Goal: Information Seeking & Learning: Learn about a topic

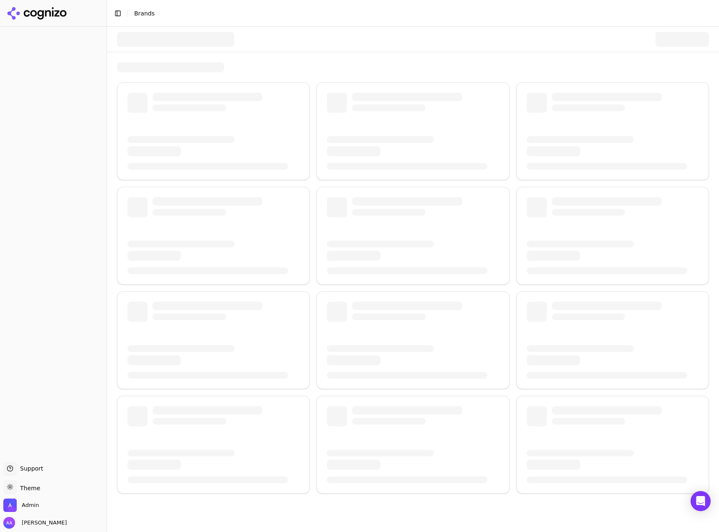
click at [308, 66] on div at bounding box center [413, 67] width 592 height 10
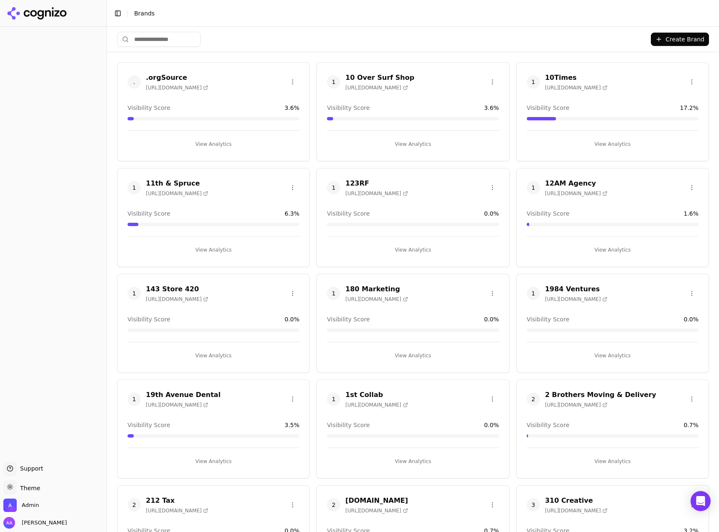
click at [166, 40] on input "search" at bounding box center [159, 39] width 84 height 15
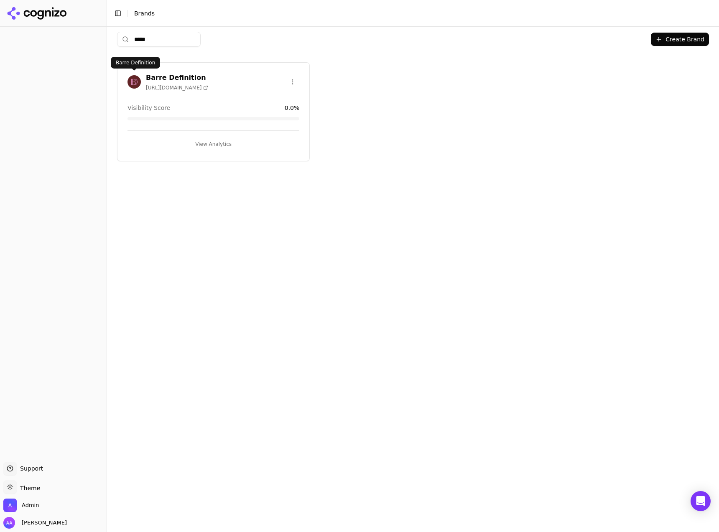
type input "*****"
click at [133, 82] on img at bounding box center [134, 81] width 13 height 13
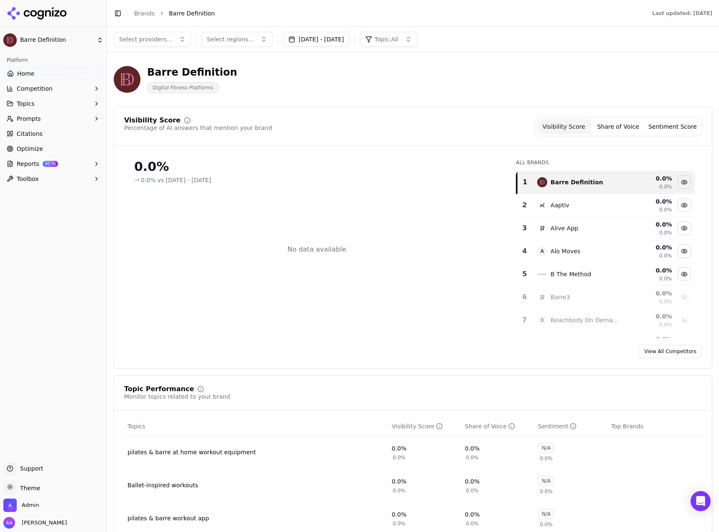
click at [341, 42] on button "Sep 10, 2025 - Oct 10, 2025" at bounding box center [316, 39] width 66 height 15
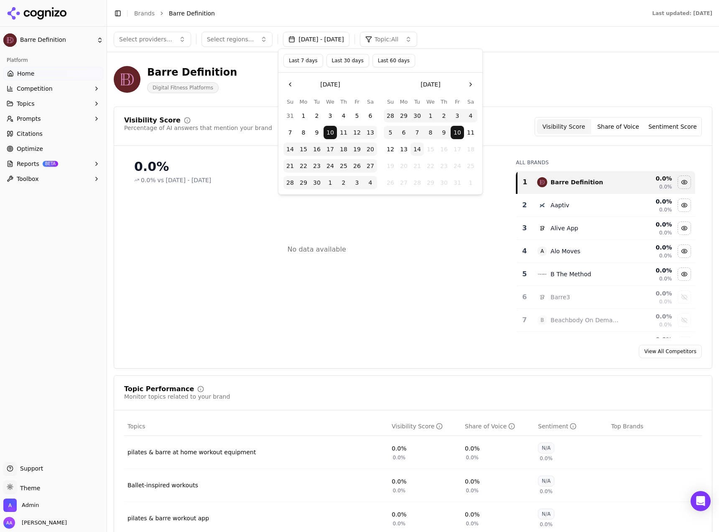
click at [341, 58] on button "Last 30 days" at bounding box center [348, 60] width 43 height 13
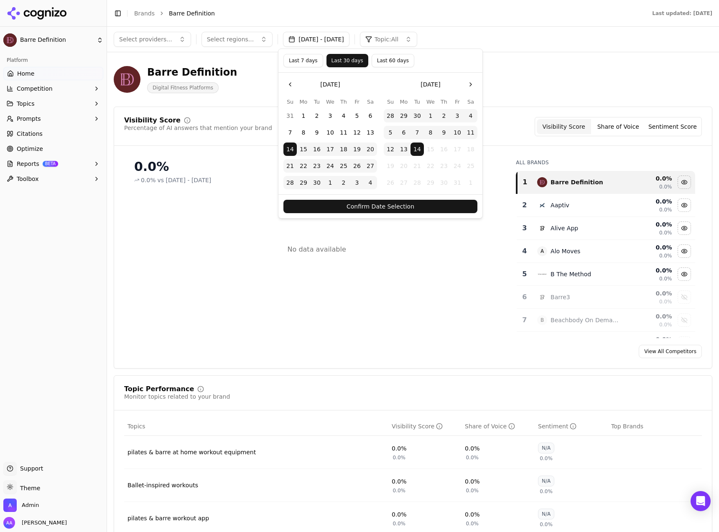
click at [408, 207] on button "Confirm Date Selection" at bounding box center [380, 206] width 194 height 13
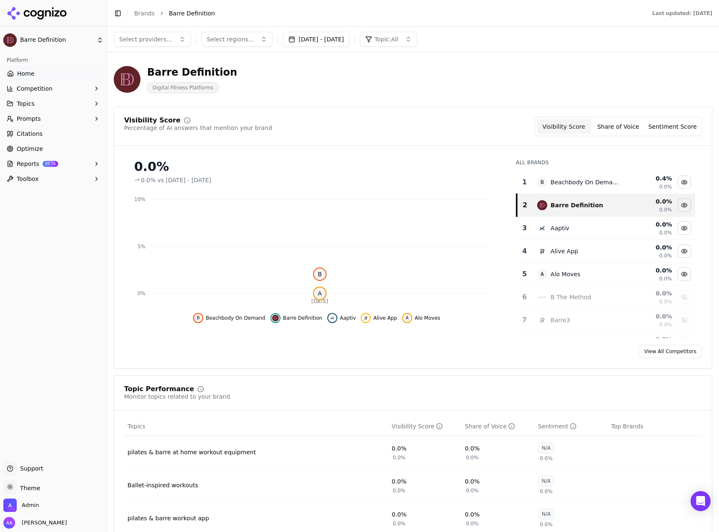
click at [50, 100] on button "Topics" at bounding box center [53, 103] width 100 height 13
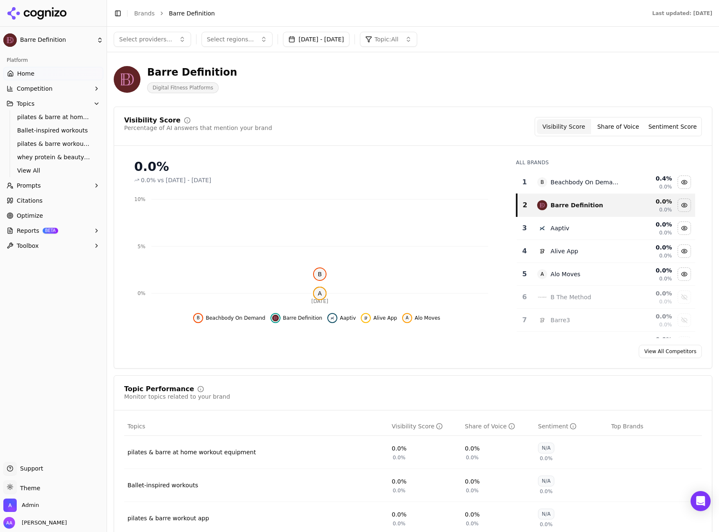
click at [46, 93] on button "Competition" at bounding box center [53, 88] width 100 height 13
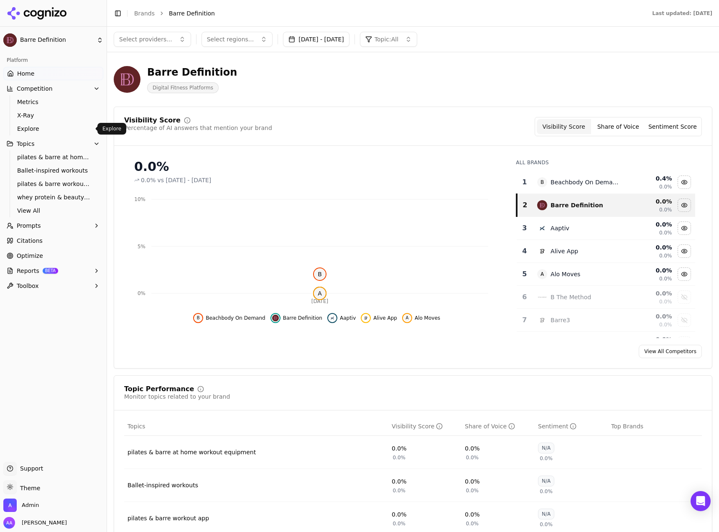
click at [39, 131] on span "Explore" at bounding box center [53, 129] width 73 height 8
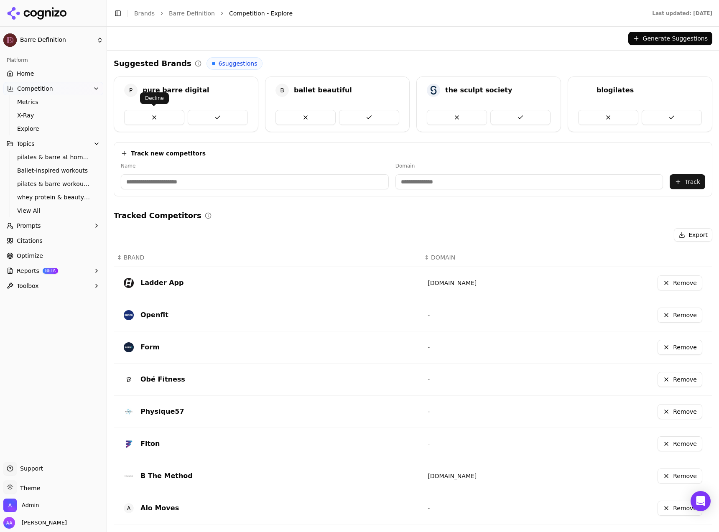
click at [162, 122] on button at bounding box center [154, 117] width 60 height 15
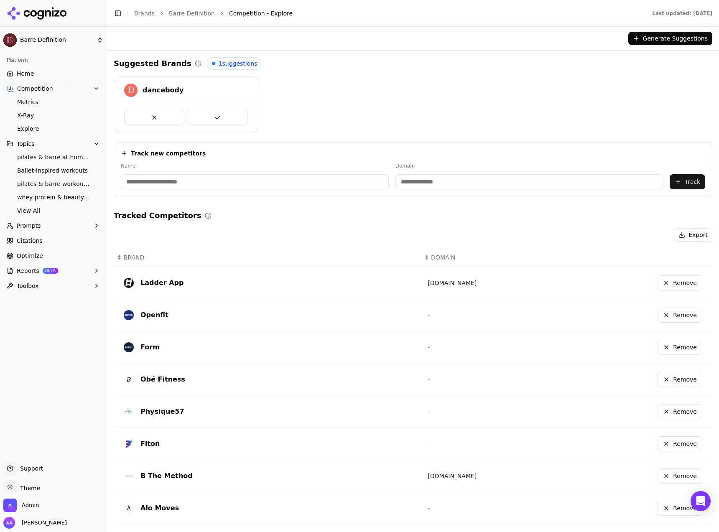
click at [162, 122] on button at bounding box center [154, 117] width 60 height 15
click at [52, 77] on link "Home" at bounding box center [53, 73] width 100 height 13
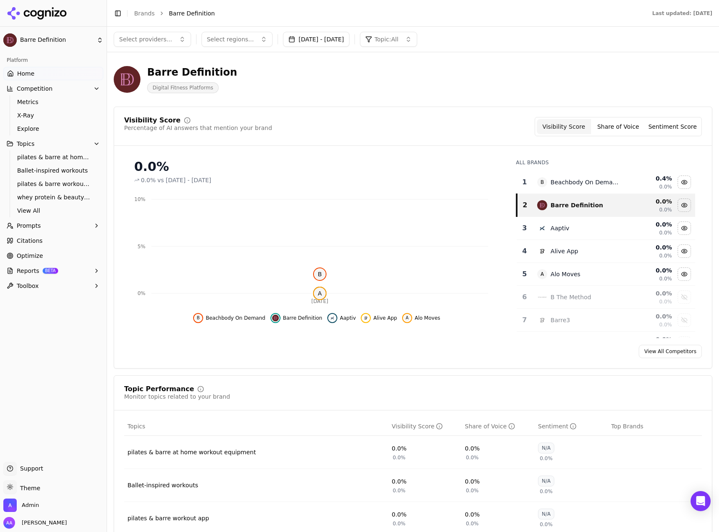
click at [216, 37] on span "Select regions..." at bounding box center [230, 39] width 47 height 8
click at [230, 74] on span "United States" at bounding box center [244, 72] width 61 height 8
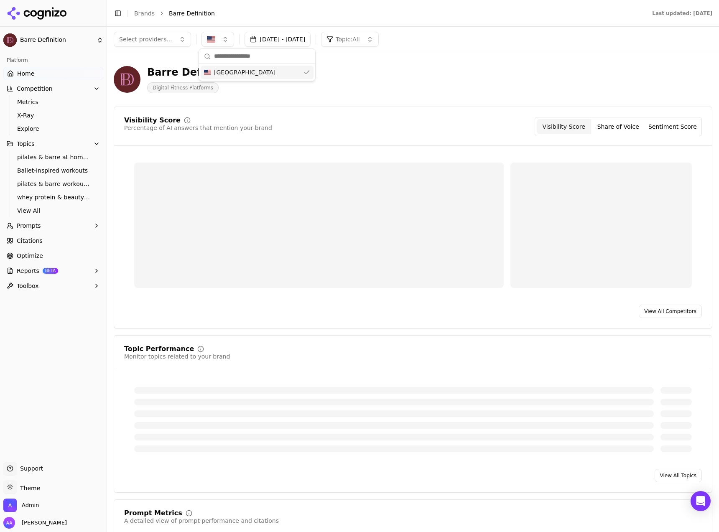
click at [165, 46] on button "Select providers..." at bounding box center [152, 39] width 77 height 15
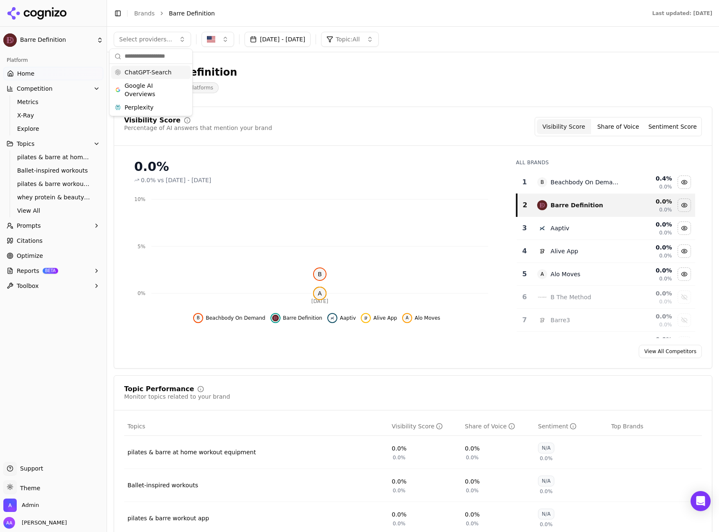
click at [163, 69] on span "ChatGPT-Search" at bounding box center [148, 72] width 47 height 8
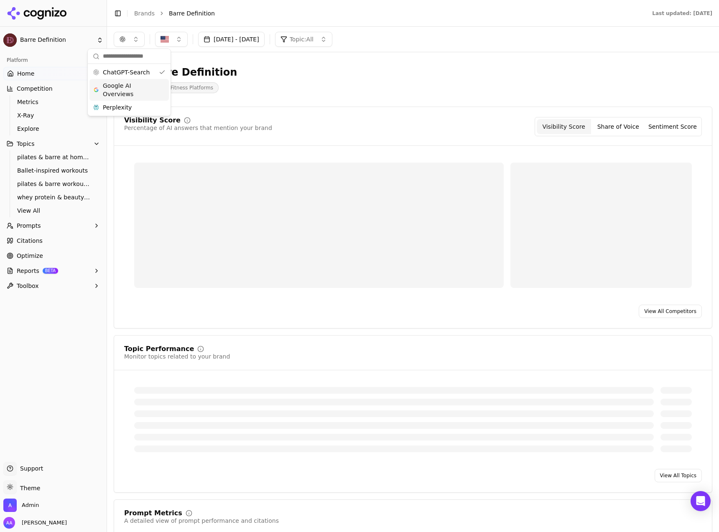
click at [158, 90] on div "Google AI Overviews" at bounding box center [128, 90] width 79 height 22
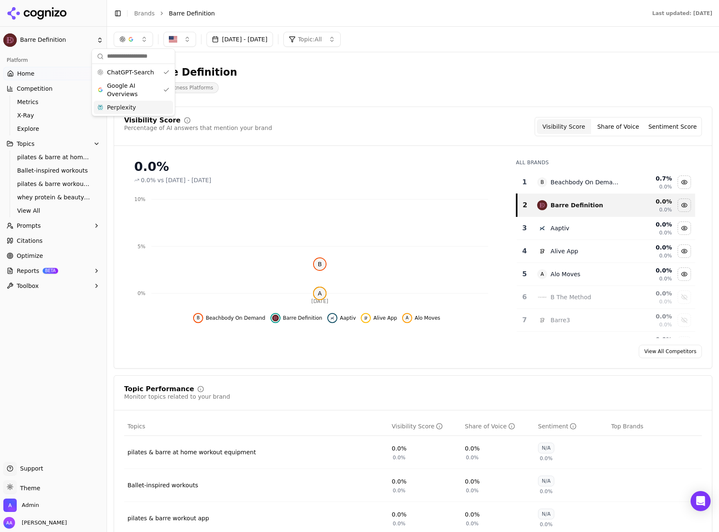
click at [157, 113] on div "Perplexity" at bounding box center [133, 107] width 79 height 13
click at [371, 103] on header "Barre Definition Digital Fitness Platforms" at bounding box center [413, 83] width 599 height 48
click at [182, 37] on img "button" at bounding box center [181, 39] width 8 height 8
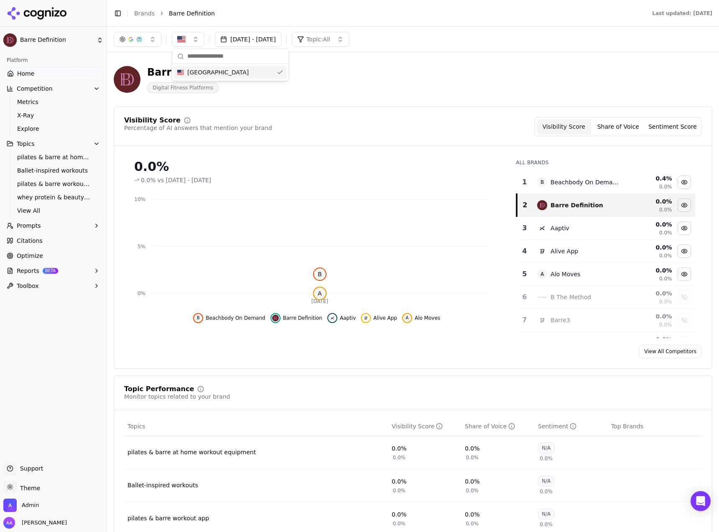
click at [182, 38] on img "button" at bounding box center [181, 39] width 8 height 8
click at [45, 226] on button "Prompts" at bounding box center [53, 225] width 100 height 13
click at [43, 232] on ul "Active Inactive Suggestions" at bounding box center [54, 252] width 88 height 40
click at [43, 237] on span "Active" at bounding box center [53, 239] width 73 height 8
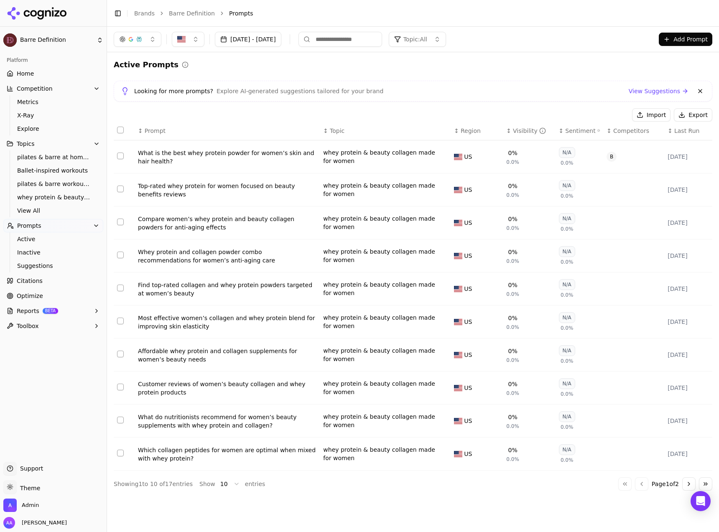
click at [191, 10] on link "Barre Definition" at bounding box center [192, 13] width 46 height 8
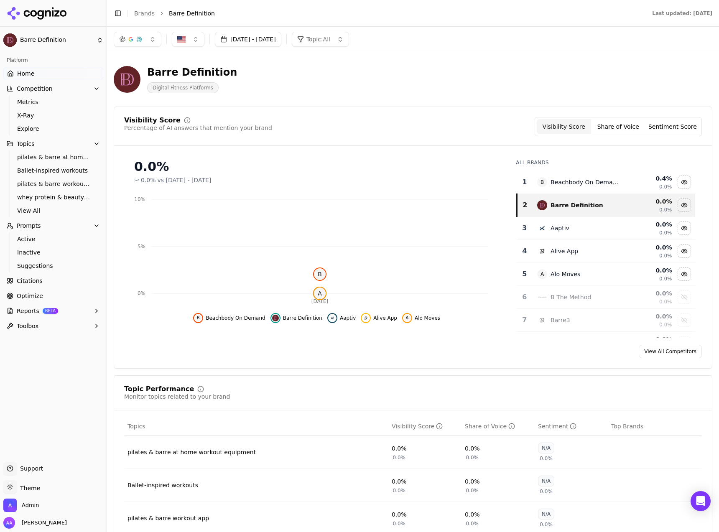
click at [148, 17] on li "Brands" at bounding box center [144, 13] width 20 height 8
click at [148, 15] on link "Brands" at bounding box center [144, 13] width 20 height 7
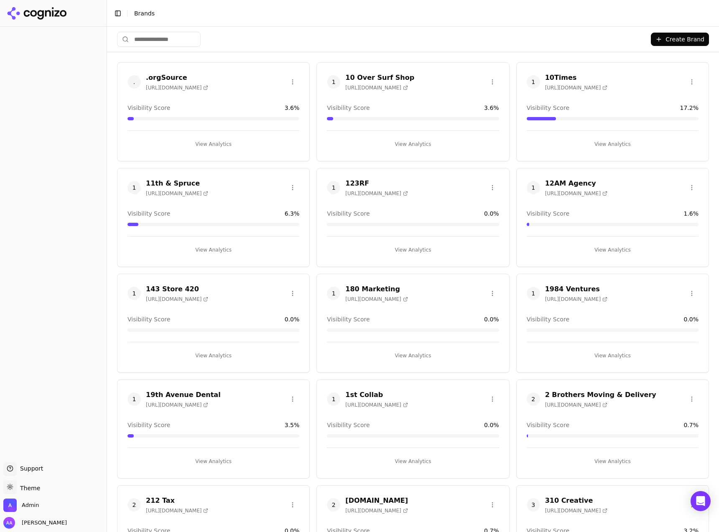
click at [175, 39] on html "Support Support Toggle theme Theme Admin Alp Aysan Toggle Sidebar Brands Create…" at bounding box center [359, 266] width 719 height 532
click at [169, 41] on input "search" at bounding box center [159, 39] width 84 height 15
click at [168, 41] on input "search" at bounding box center [159, 39] width 84 height 15
click at [161, 43] on input "search" at bounding box center [159, 39] width 84 height 15
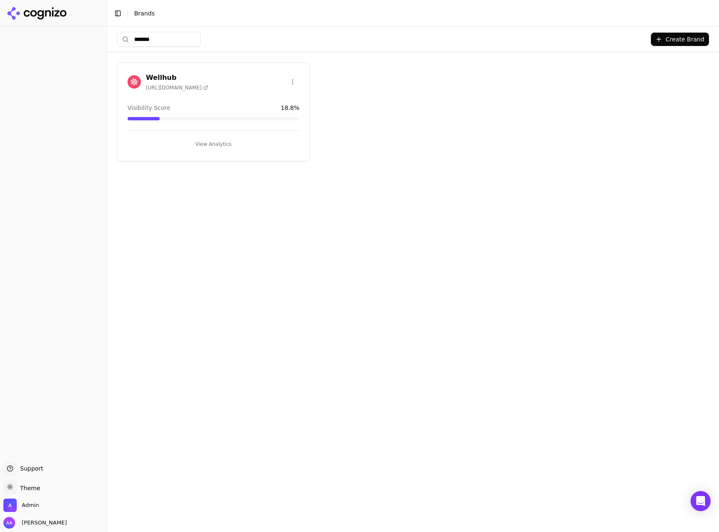
type input "*******"
click at [129, 79] on img at bounding box center [134, 81] width 13 height 13
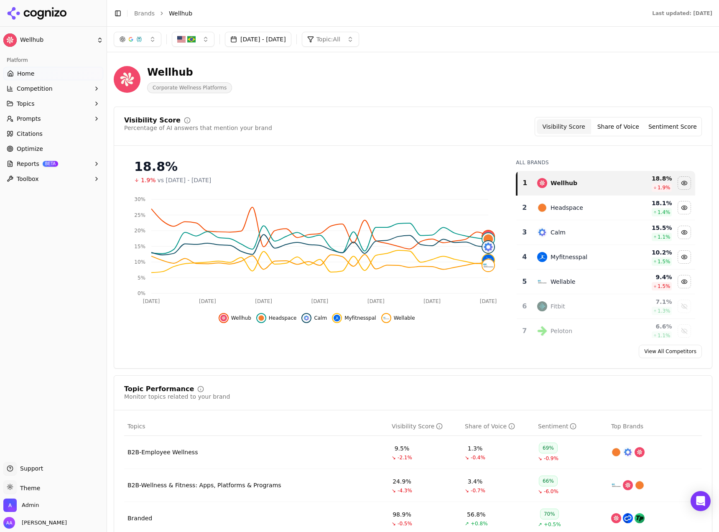
click at [309, 85] on div "Wellhub Corporate Wellness Platforms" at bounding box center [301, 80] width 375 height 28
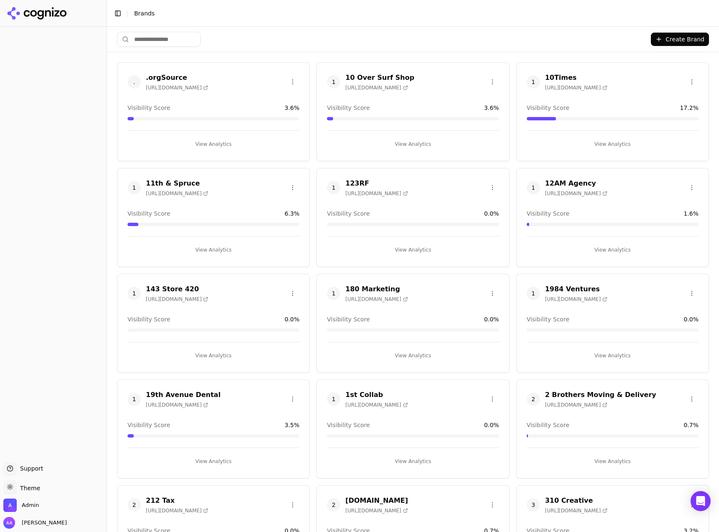
click at [185, 42] on input "search" at bounding box center [159, 39] width 84 height 15
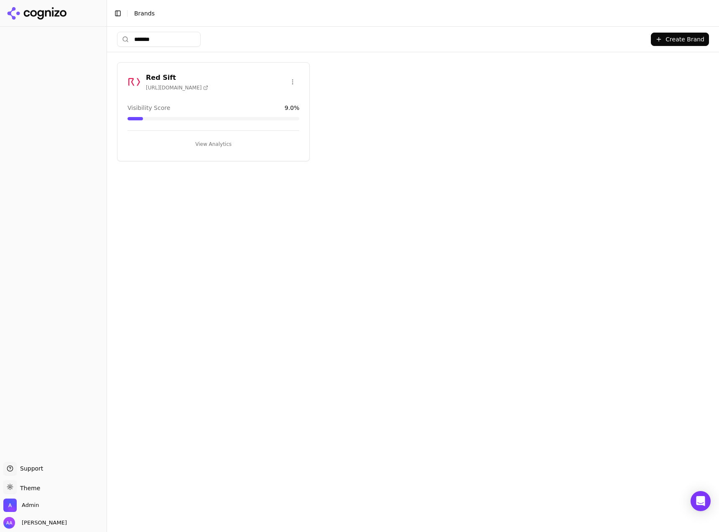
type input "*******"
click at [130, 82] on img at bounding box center [134, 81] width 13 height 13
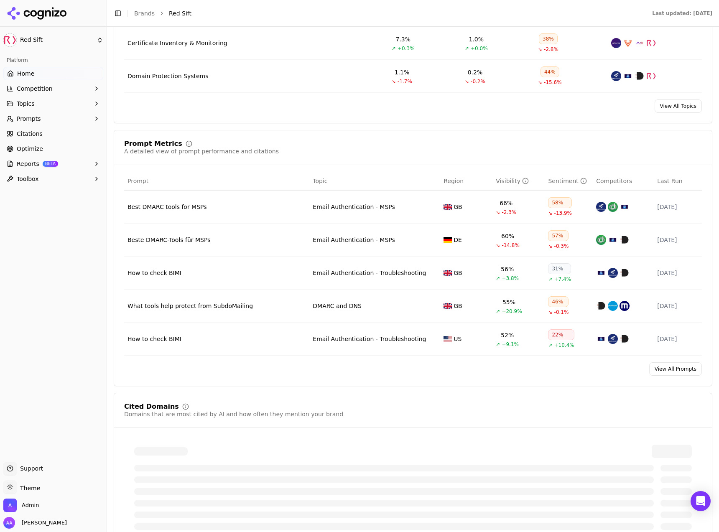
scroll to position [576, 0]
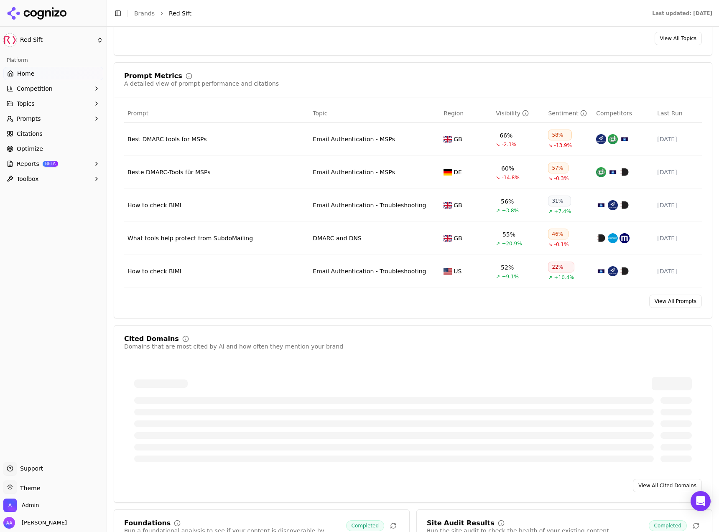
click at [41, 131] on link "Citations" at bounding box center [53, 133] width 100 height 13
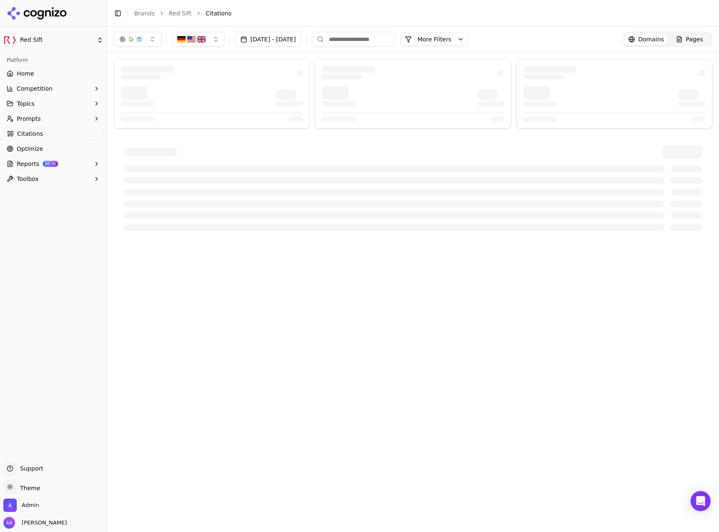
click at [408, 105] on div at bounding box center [413, 96] width 182 height 20
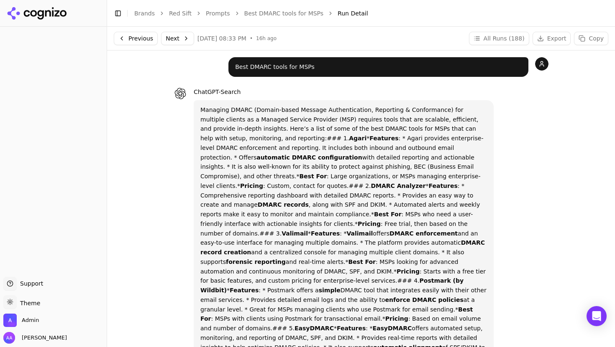
click at [297, 14] on link "Best DMARC tools for MSPs" at bounding box center [283, 13] width 79 height 8
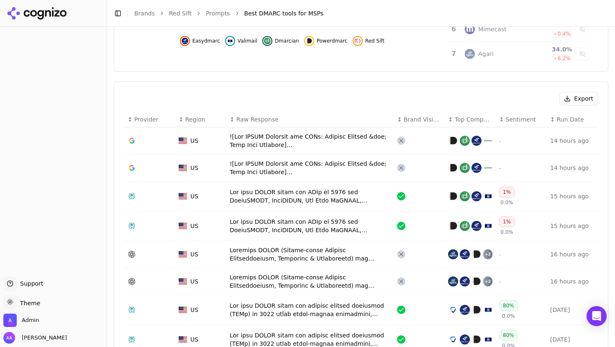
scroll to position [284, 0]
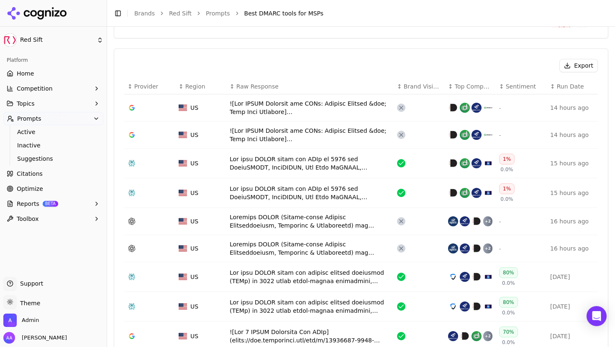
click at [300, 109] on div "Data table" at bounding box center [310, 108] width 161 height 17
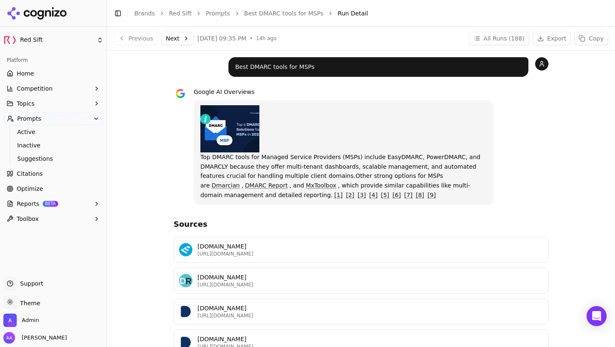
click at [385, 161] on p "Top DMARC tools for Managed Service Providers (MSPs) include EasyDMARC, PowerDM…" at bounding box center [343, 152] width 286 height 95
click at [295, 16] on link "Best DMARC tools for MSPs" at bounding box center [283, 13] width 79 height 8
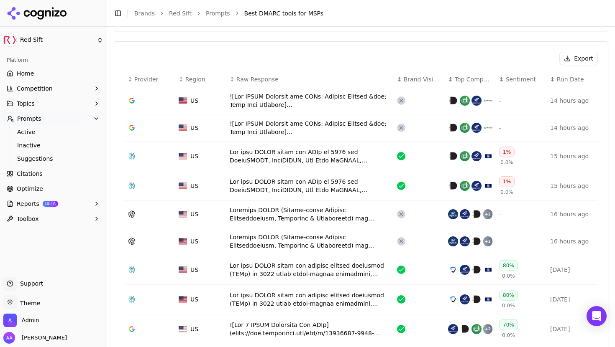
scroll to position [292, 0]
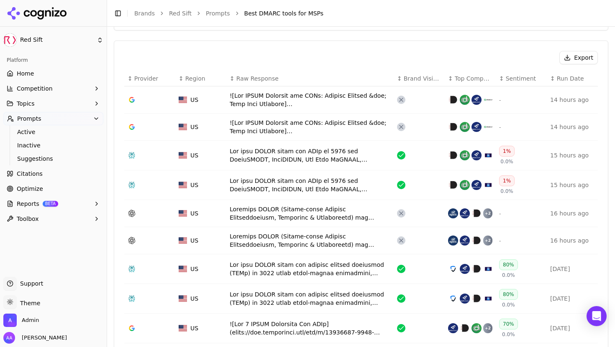
click at [307, 215] on div "Data table" at bounding box center [310, 213] width 161 height 17
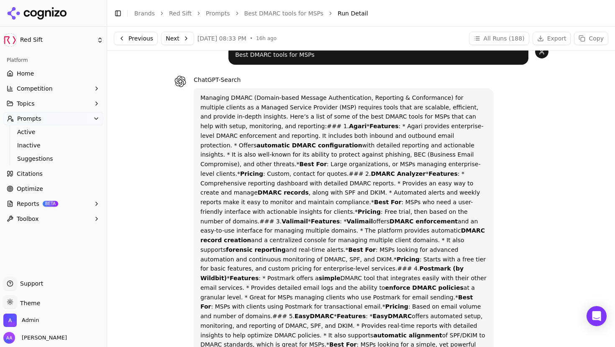
scroll to position [16, 0]
